Goal: Obtain resource: Download file/media

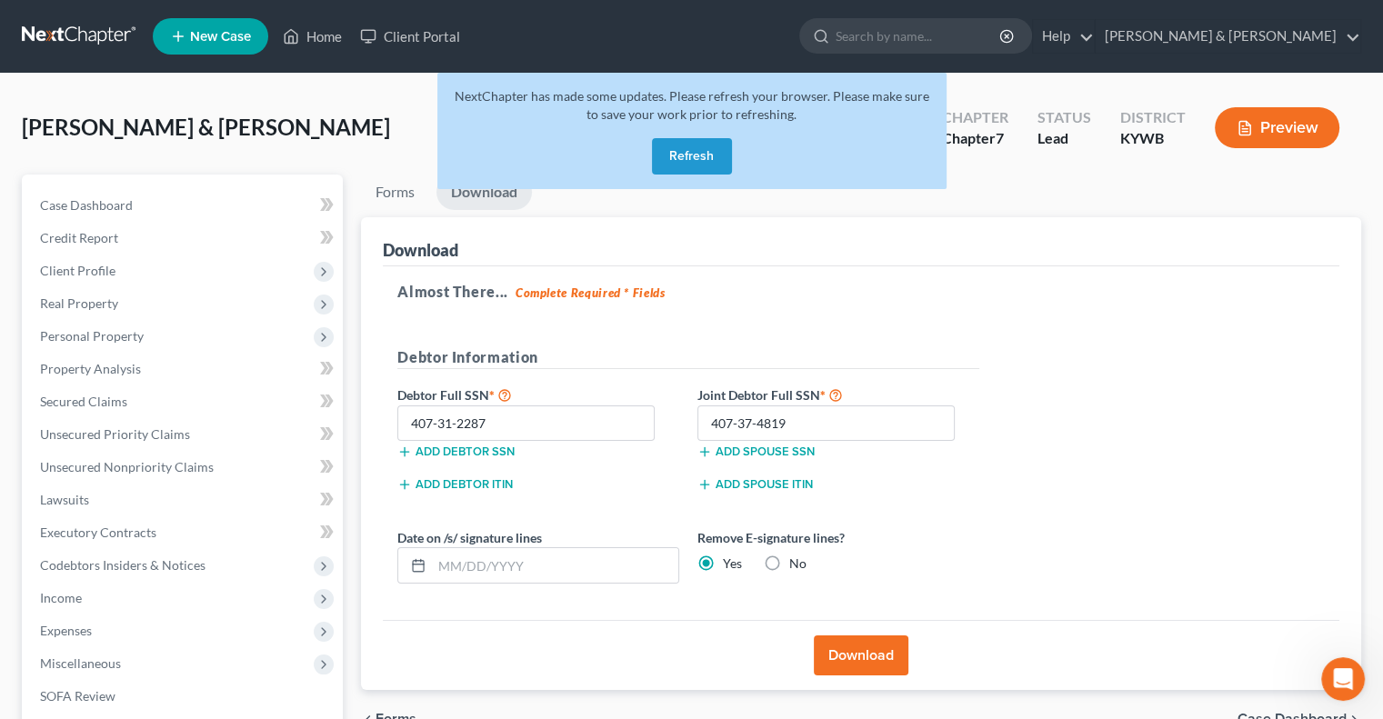
click at [710, 155] on button "Refresh" at bounding box center [692, 156] width 80 height 36
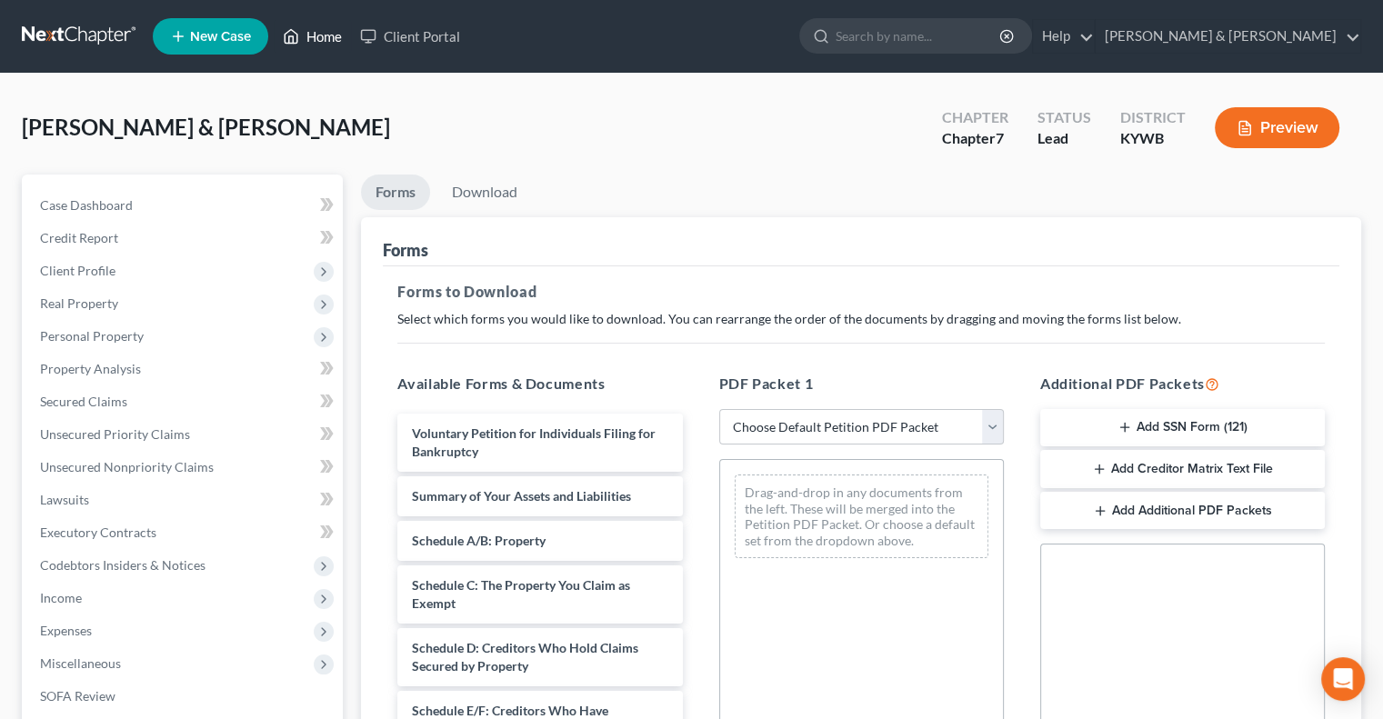
click at [319, 34] on link "Home" at bounding box center [312, 36] width 77 height 33
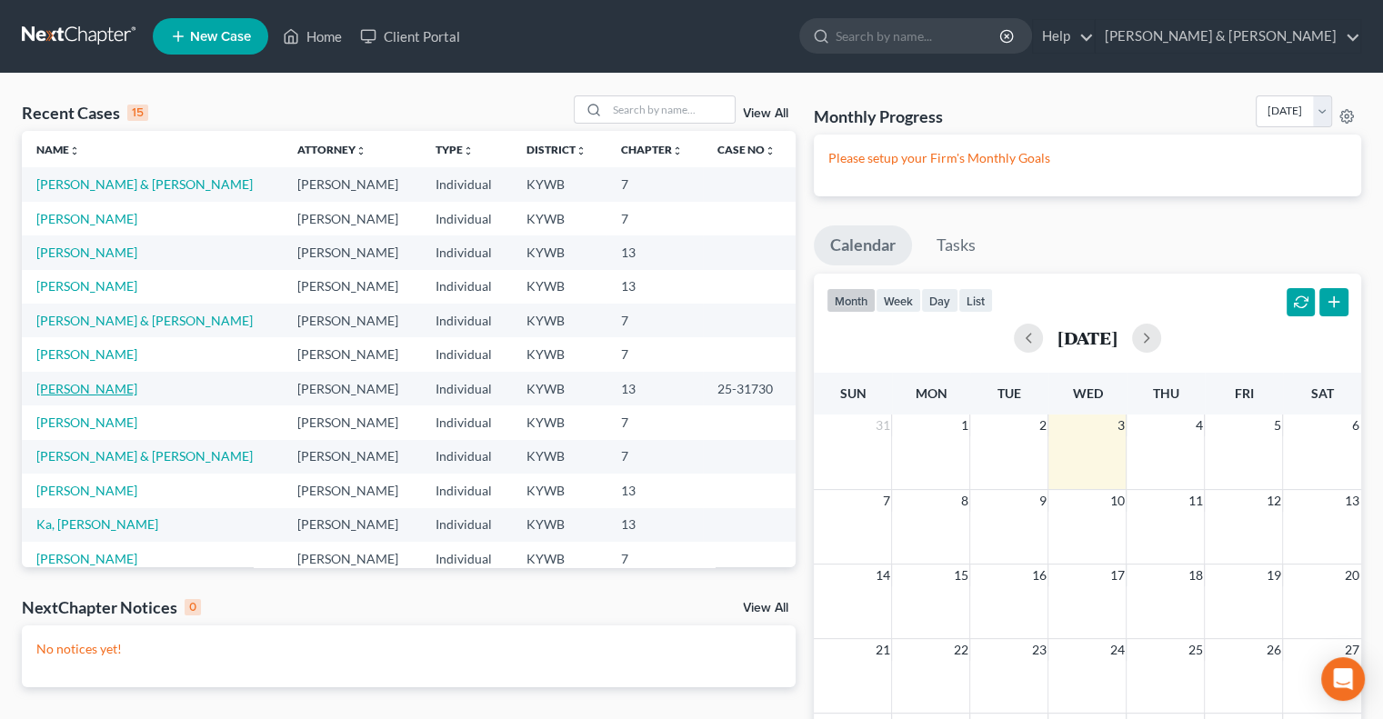
click at [104, 389] on link "Robinson, Jill" at bounding box center [86, 388] width 101 height 15
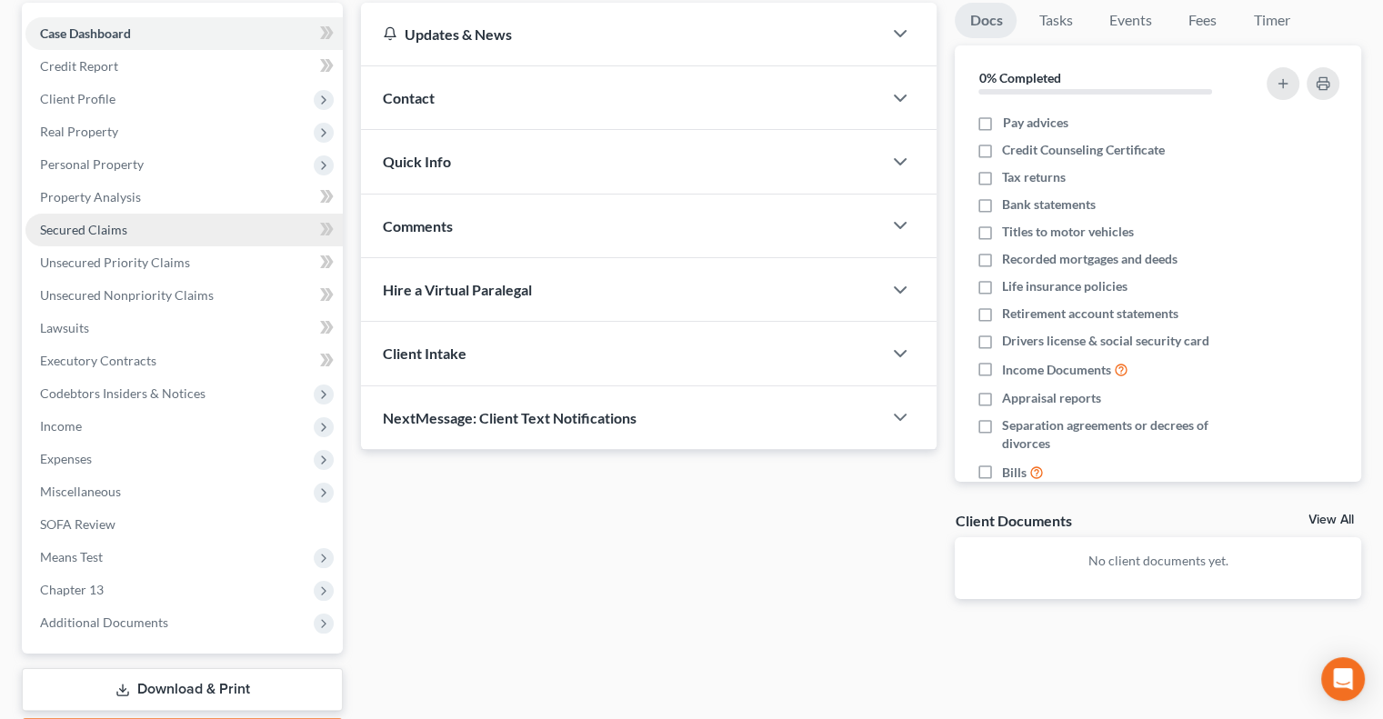
scroll to position [278, 0]
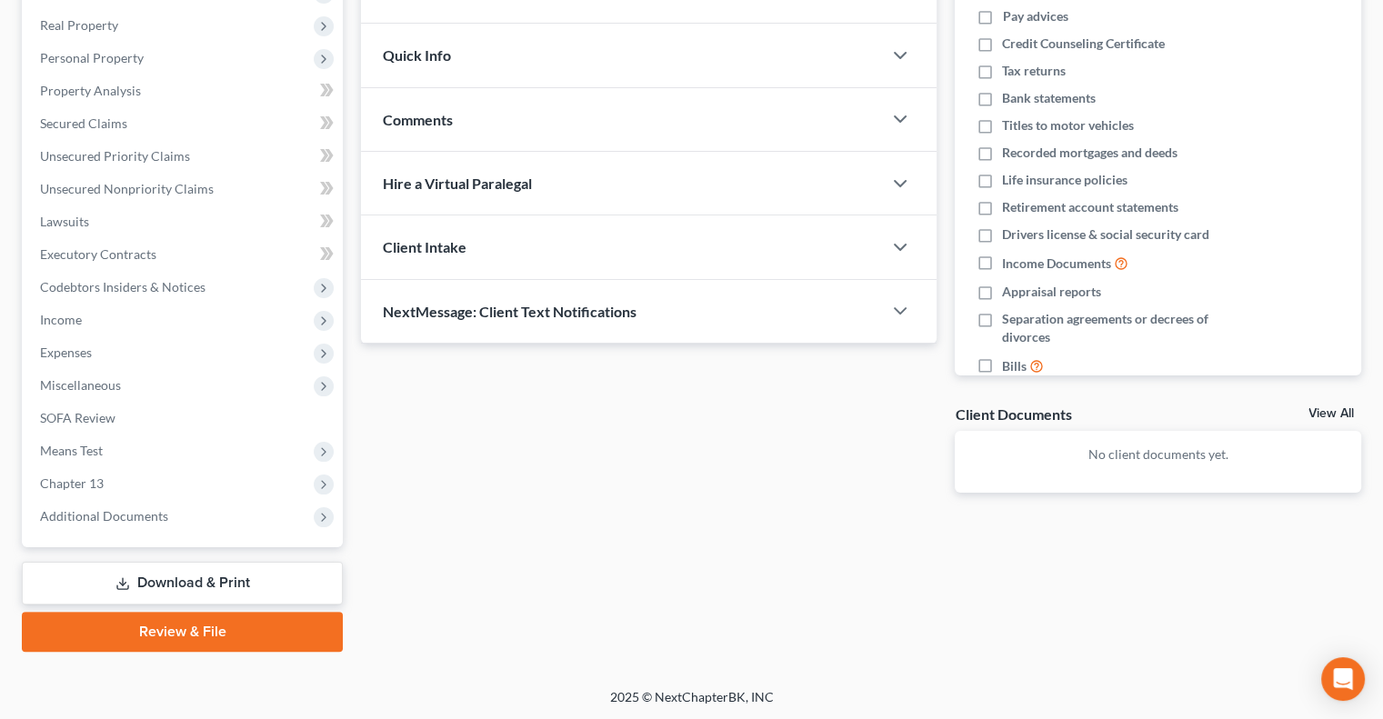
click at [174, 576] on link "Download & Print" at bounding box center [182, 583] width 321 height 43
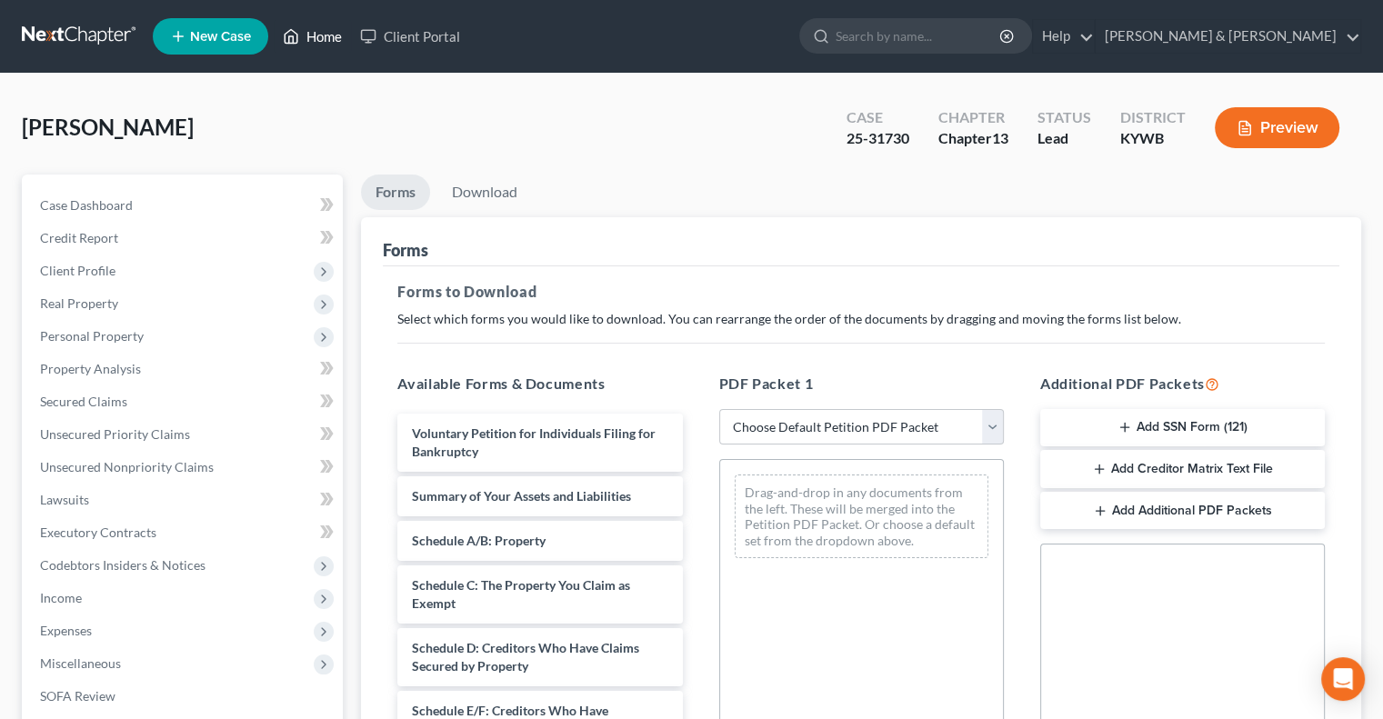
click at [316, 35] on link "Home" at bounding box center [312, 36] width 77 height 33
